Goal: Task Accomplishment & Management: Manage account settings

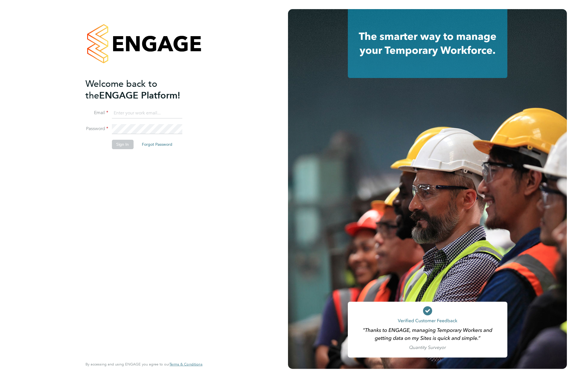
type input "supportuser4@engagetech.com"
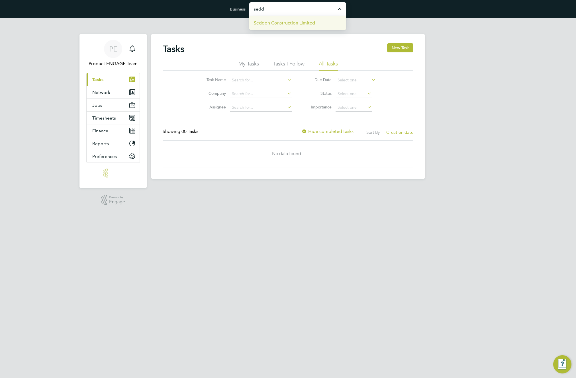
click at [317, 25] on li "Seddon Construction Limited" at bounding box center [297, 23] width 97 height 14
type input "Seddon Construction Limited"
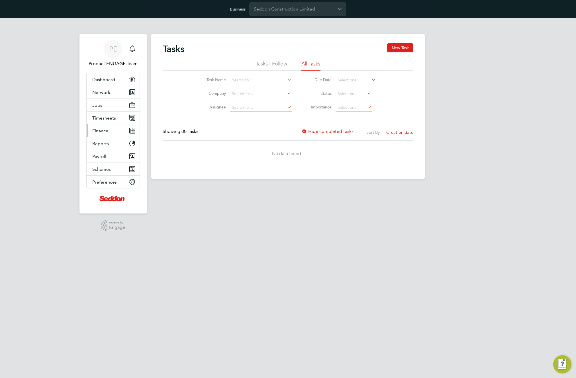
click at [105, 133] on button "Finance" at bounding box center [113, 131] width 53 height 13
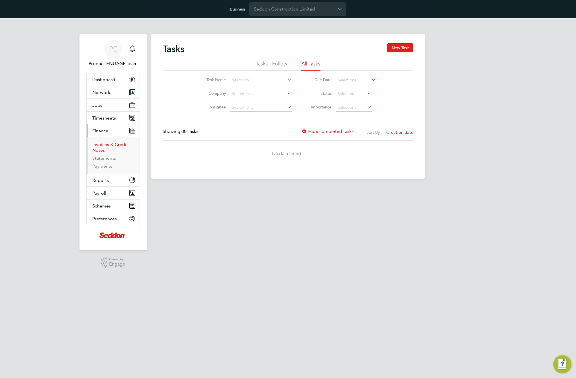
click at [97, 146] on link "Invoices & Credit Notes" at bounding box center [110, 147] width 36 height 11
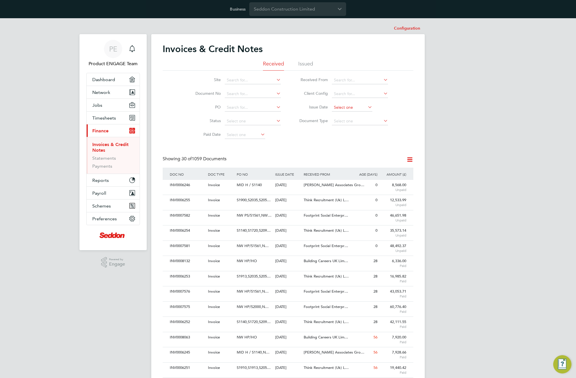
scroll to position [160, 0]
click at [349, 108] on input at bounding box center [352, 108] width 40 height 8
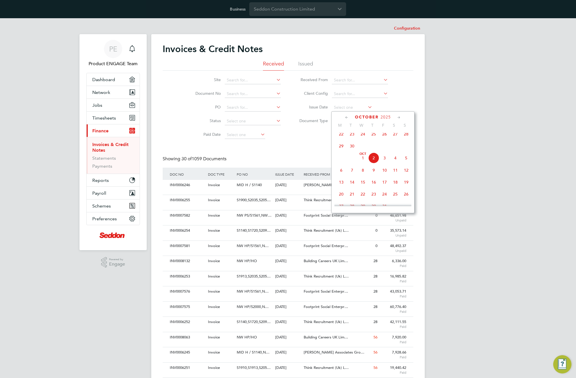
click at [373, 162] on span "2" at bounding box center [373, 158] width 11 height 11
type input "[DATE]"
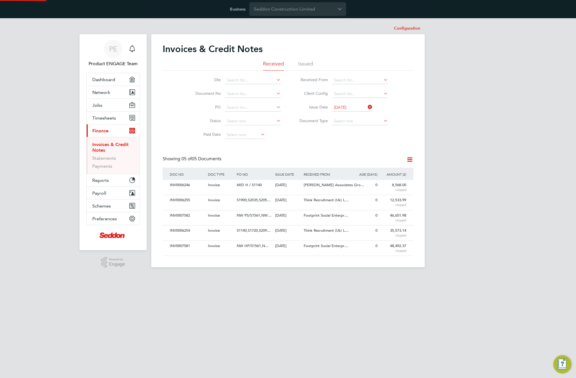
scroll to position [11, 39]
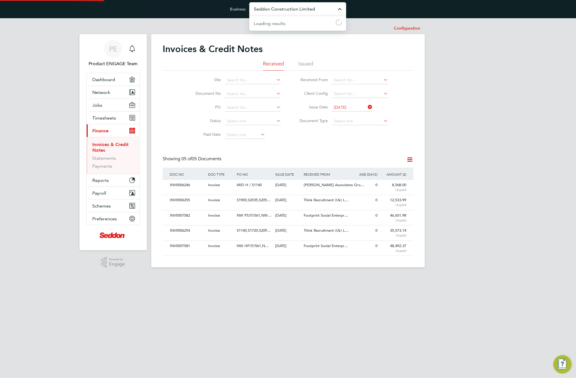
click at [317, 12] on input "Seddon Construction Limited" at bounding box center [297, 8] width 97 height 13
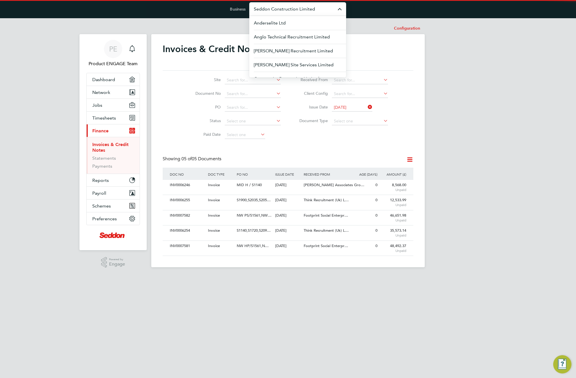
click at [290, 7] on input "Seddon Construction Limited" at bounding box center [297, 8] width 97 height 13
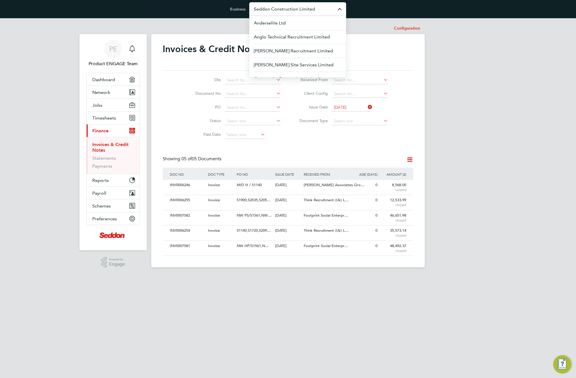
click at [290, 7] on input "Seddon Construction Limited" at bounding box center [297, 8] width 97 height 13
paste input "[PERSON_NAME]"
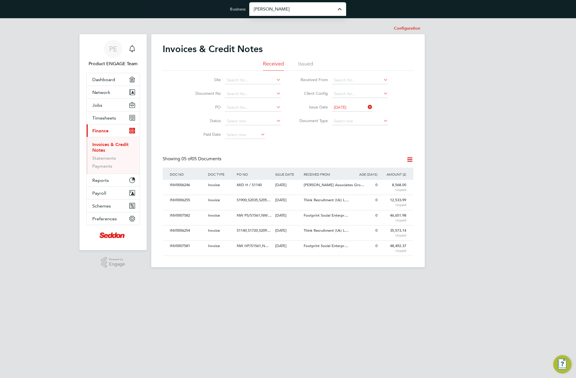
type input "Crest [PERSON_NAME] Operations Limited"
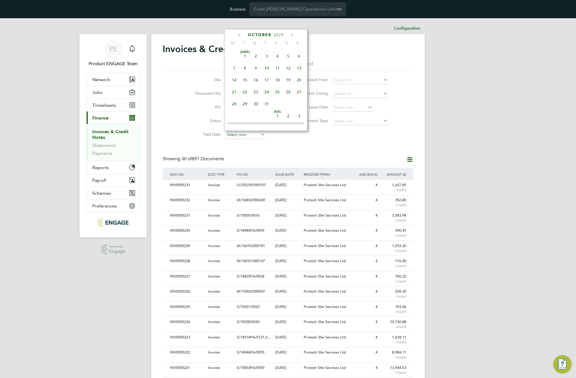
click at [254, 135] on input at bounding box center [245, 135] width 40 height 8
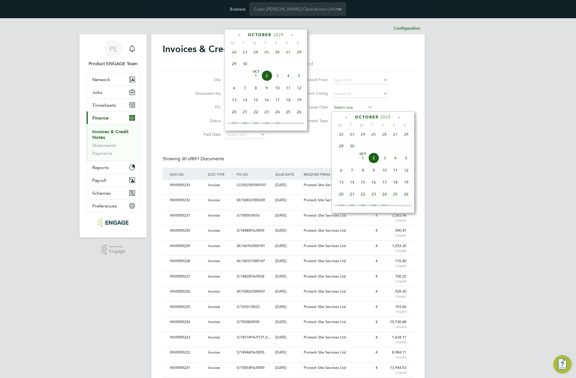
click at [348, 110] on input at bounding box center [352, 108] width 40 height 8
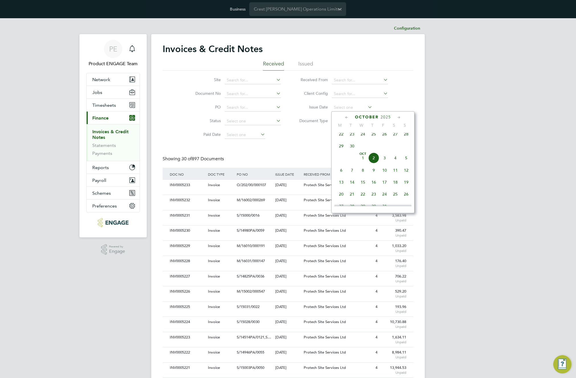
click at [374, 160] on span "2" at bounding box center [373, 158] width 11 height 11
type input "[DATE]"
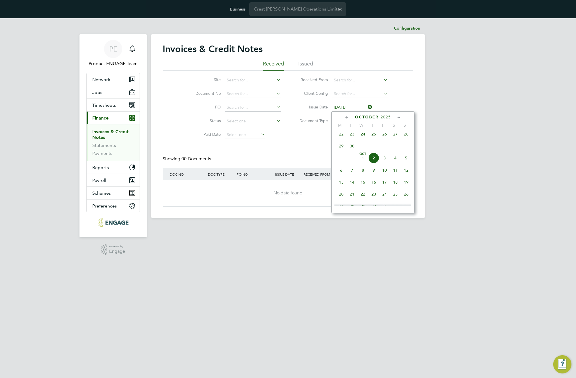
click at [355, 107] on input "[DATE]" at bounding box center [352, 108] width 40 height 8
click at [367, 106] on icon at bounding box center [367, 107] width 0 height 8
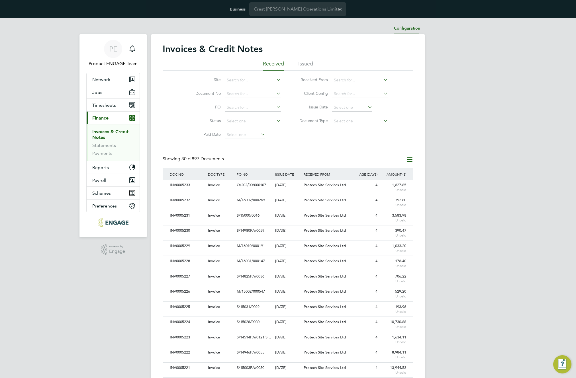
click at [403, 28] on li "Configuration" at bounding box center [407, 28] width 26 height 11
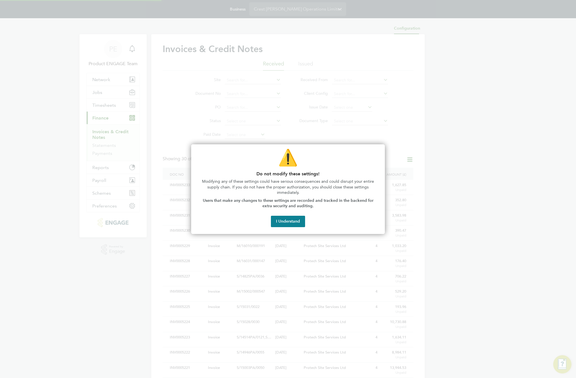
type input "INV[number:7]"
type input "CRN[number:7]"
type input "Monthly by date"
type input "09:00"
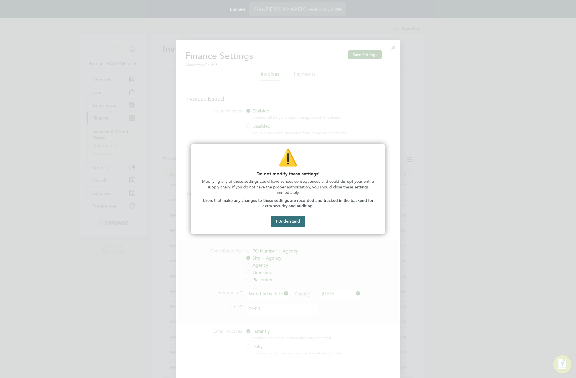
click at [293, 223] on button "I Understand" at bounding box center [288, 221] width 34 height 11
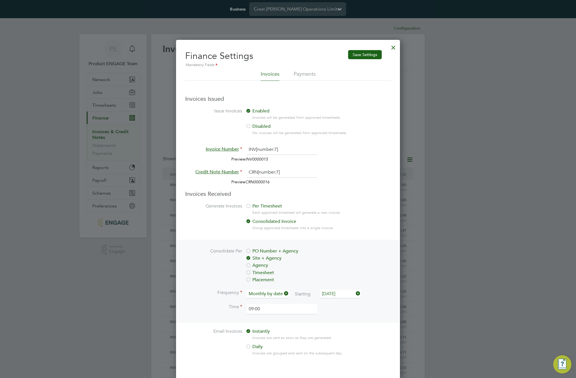
click at [394, 46] on div at bounding box center [393, 46] width 10 height 10
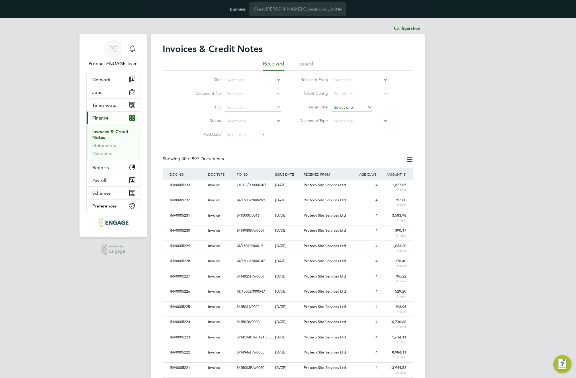
click at [352, 107] on input at bounding box center [352, 108] width 40 height 8
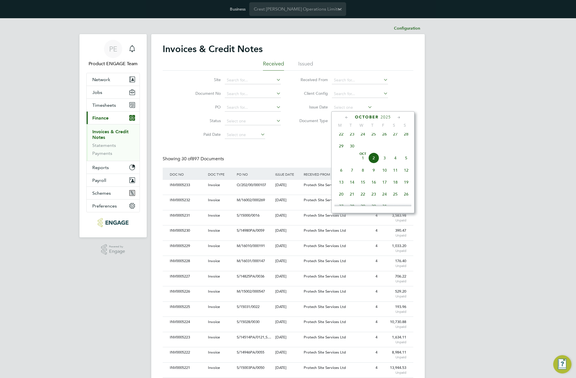
click at [404, 136] on span "28" at bounding box center [406, 134] width 11 height 11
type input "28 Sep 2025"
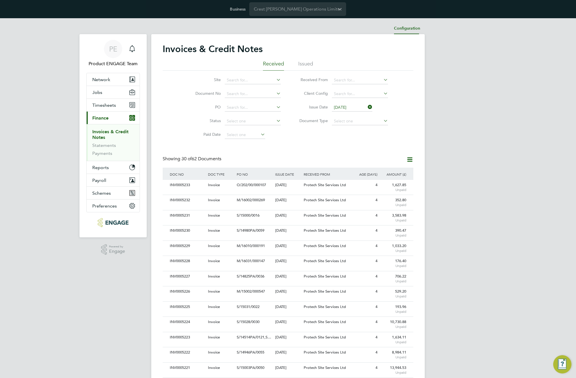
click at [410, 29] on li "Configuration" at bounding box center [407, 28] width 26 height 11
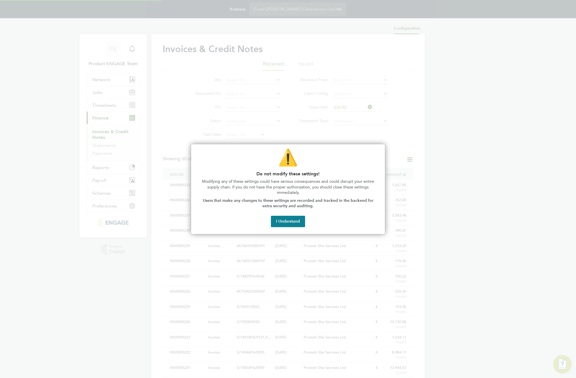
type input "INV[number:7]"
type input "CRN[number:7]"
type input "Monthly by date"
type input "09:00"
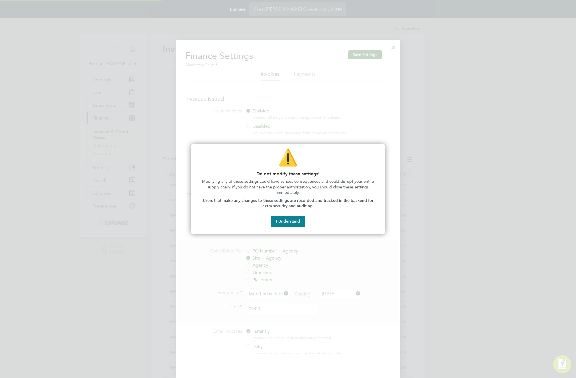
scroll to position [340, 224]
click at [286, 215] on div "⚠️ Do not modify these settings! Modifying any of these settings could have ser…" at bounding box center [288, 189] width 194 height 90
